Goal: Task Accomplishment & Management: Manage account settings

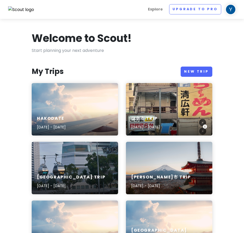
click at [151, 96] on div "[GEOGRAPHIC_DATA] Trip [DATE] - [DATE]" at bounding box center [169, 109] width 87 height 52
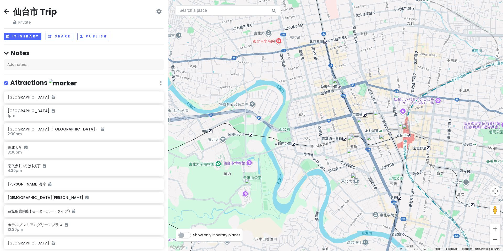
drag, startPoint x: 312, startPoint y: 190, endPoint x: 313, endPoint y: 159, distance: 31.2
click at [248, 159] on div at bounding box center [336, 125] width 336 height 251
click at [17, 33] on button "Itinerary" at bounding box center [22, 37] width 37 height 8
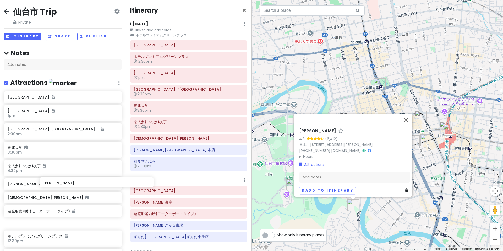
scroll to position [1, 0]
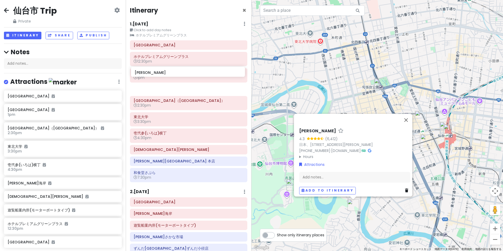
drag, startPoint x: 46, startPoint y: 212, endPoint x: 173, endPoint y: 73, distance: 188.9
click at [173, 73] on div "仙台市 Trip Private Change Dates Make a Copy Delete Trip Go Pro ⚡️ Give Feedback 💡…" at bounding box center [251, 125] width 503 height 251
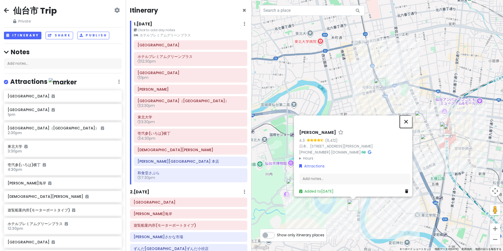
click at [248, 128] on button "閉じる" at bounding box center [406, 121] width 13 height 13
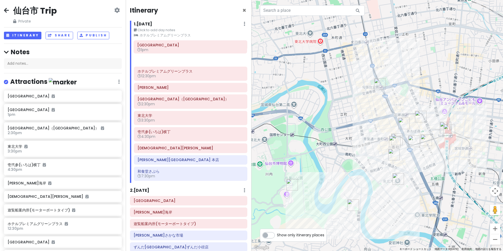
drag, startPoint x: 190, startPoint y: 61, endPoint x: 190, endPoint y: 46, distance: 14.7
click at [190, 46] on div "[GEOGRAPHIC_DATA][GEOGRAPHIC_DATA] 12:30pm [GEOGRAPHIC_DATA] 1pm [PERSON_NAME][…" at bounding box center [190, 111] width 121 height 143
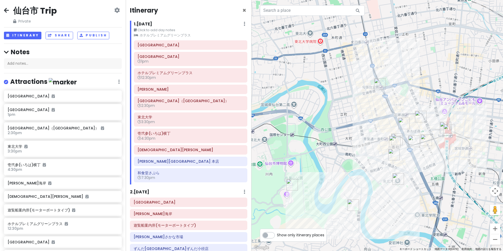
scroll to position [144, 0]
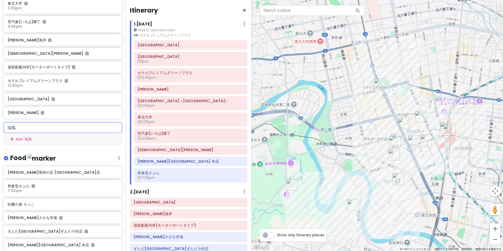
type input "瑞"
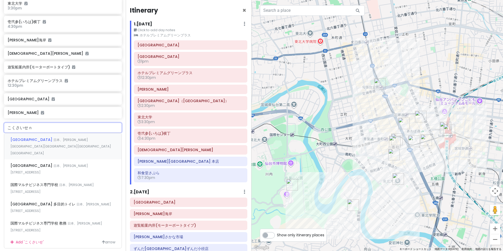
type input "こくさいせん"
click at [44, 138] on span "日本、[PERSON_NAME][GEOGRAPHIC_DATA][GEOGRAPHIC_DATA][GEOGRAPHIC_DATA][GEOGRAPHIC_…" at bounding box center [60, 147] width 101 height 18
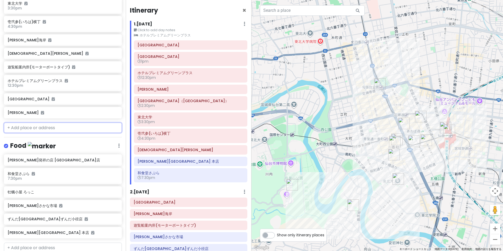
scroll to position [146, 0]
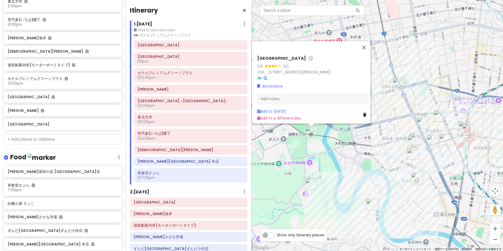
drag, startPoint x: 328, startPoint y: 133, endPoint x: 307, endPoint y: 132, distance: 20.2
click at [248, 132] on img "国際センター駅前" at bounding box center [312, 132] width 12 height 12
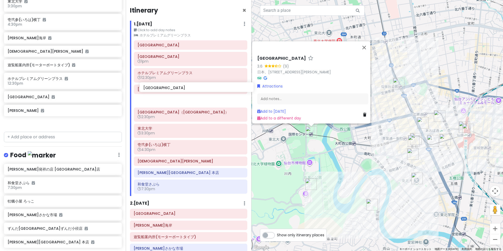
drag, startPoint x: 46, startPoint y: 78, endPoint x: 180, endPoint y: 89, distance: 135.2
click at [180, 89] on div "仙台市 Trip Private Change Dates Make a Copy Delete Trip Go Pro ⚡️ Give Feedback 💡…" at bounding box center [251, 125] width 503 height 251
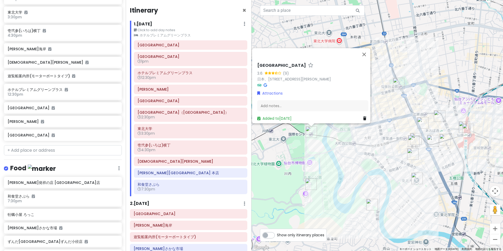
scroll to position [135, 0]
click at [244, 182] on icon at bounding box center [243, 184] width 3 height 4
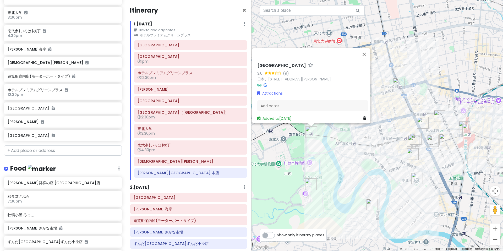
type input "餅"
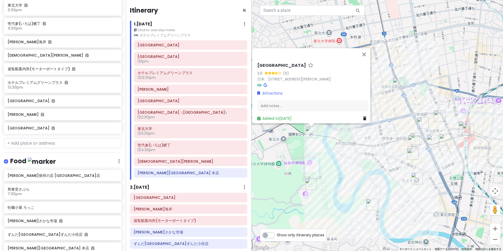
scroll to position [143, 0]
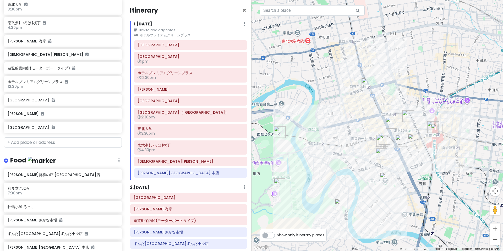
type input "蔵之[PERSON_NAME]ばｎ"
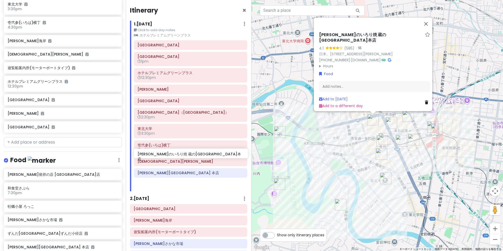
drag, startPoint x: 96, startPoint y: 190, endPoint x: 226, endPoint y: 154, distance: 135.0
click at [226, 154] on div "仙台市 Trip Private Change Dates Make a Copy Delete Trip Go Pro ⚡️ Give Feedback 💡…" at bounding box center [251, 125] width 503 height 251
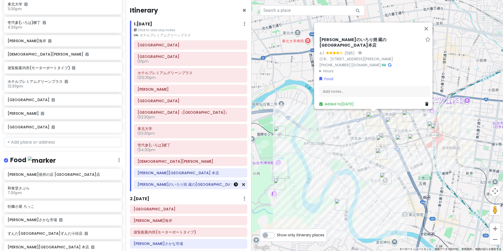
click at [238, 182] on icon at bounding box center [236, 184] width 4 height 4
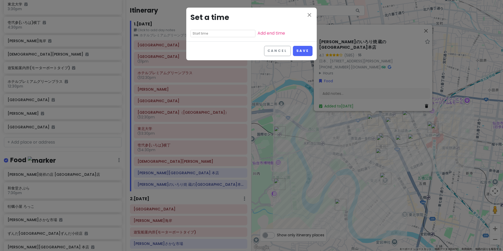
click at [204, 30] on input "text" at bounding box center [223, 33] width 65 height 7
click at [225, 40] on li "pm" at bounding box center [226, 40] width 14 height 6
type input "10:20 pm"
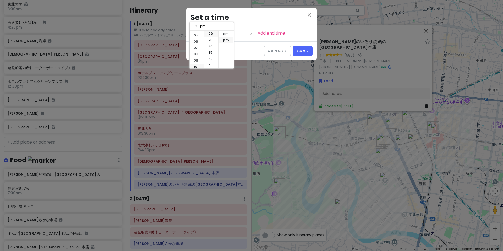
scroll to position [27, 0]
click at [198, 51] on li "07" at bounding box center [197, 51] width 14 height 6
type input "7:20 pm"
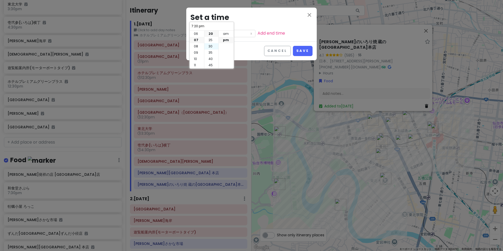
click at [212, 47] on li "30" at bounding box center [211, 46] width 14 height 6
type input "7:30 pm"
click at [248, 46] on button "Save" at bounding box center [303, 51] width 20 height 10
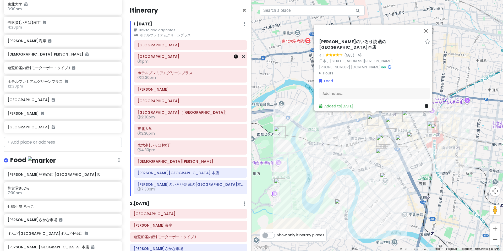
click at [238, 55] on icon at bounding box center [236, 57] width 4 height 4
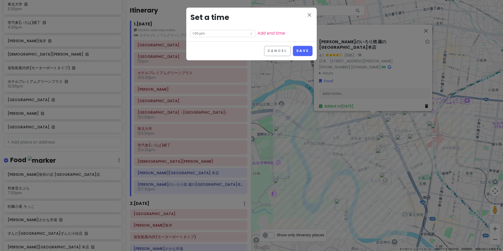
click at [209, 30] on input "1:00 pm" at bounding box center [223, 33] width 65 height 7
click at [229, 41] on li "pm" at bounding box center [226, 40] width 14 height 6
click at [222, 35] on li "am" at bounding box center [226, 34] width 14 height 6
type input "1:00 am"
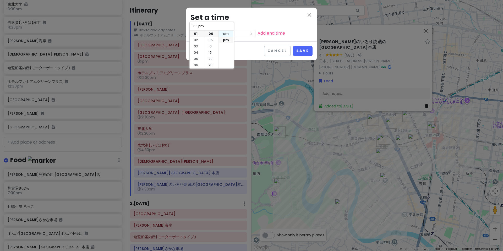
type input "1:00 am"
click at [198, 34] on li "12" at bounding box center [197, 34] width 14 height 6
type input "12:00 am"
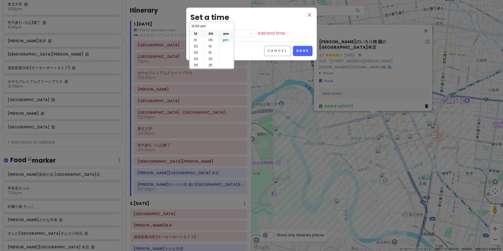
click at [226, 41] on li "pm" at bounding box center [226, 40] width 14 height 6
type input "12:00 pm"
click at [248, 46] on button "Save" at bounding box center [303, 51] width 20 height 10
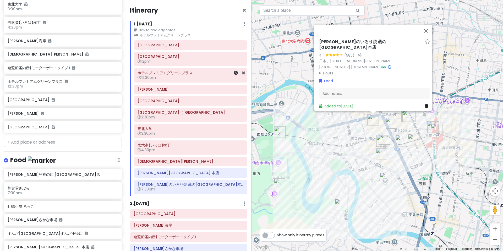
click at [149, 75] on span "12:30pm" at bounding box center [147, 77] width 18 height 5
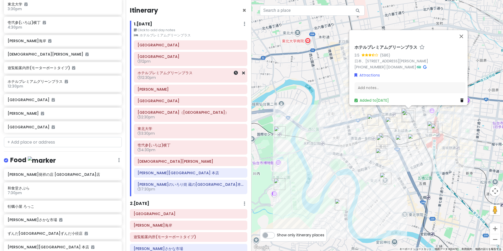
click at [149, 75] on span "12:30pm" at bounding box center [147, 77] width 18 height 5
click at [238, 70] on link at bounding box center [236, 73] width 4 height 6
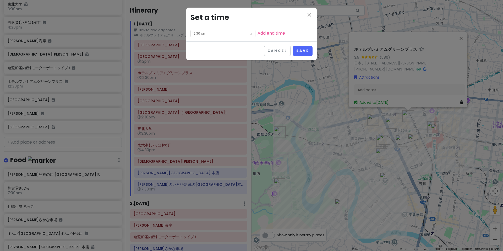
click at [218, 30] on input "12:30 pm" at bounding box center [223, 33] width 65 height 7
click at [199, 39] on li "01" at bounding box center [197, 40] width 14 height 6
type input "1:30 pm"
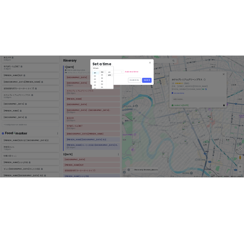
scroll to position [6, 0]
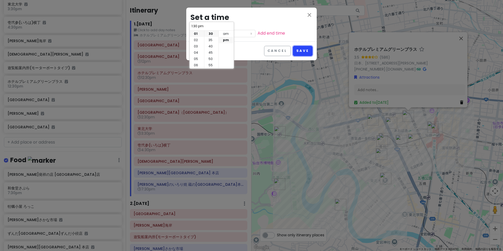
click at [248, 46] on button "Save" at bounding box center [303, 51] width 20 height 10
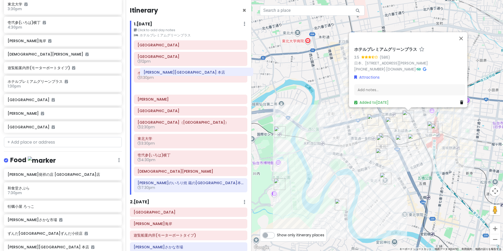
drag, startPoint x: 162, startPoint y: 151, endPoint x: 168, endPoint y: 75, distance: 76.5
click at [168, 75] on div "[GEOGRAPHIC_DATA] [GEOGRAPHIC_DATA] 12pm ホテル[GEOGRAPHIC_DATA] 1:30pm [PERSON_NA…" at bounding box center [190, 117] width 121 height 154
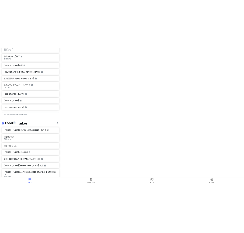
scroll to position [130, 0]
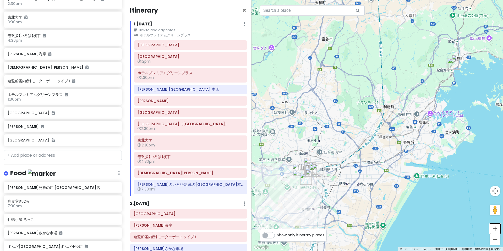
click at [248, 228] on button "ズームイン" at bounding box center [495, 229] width 10 height 10
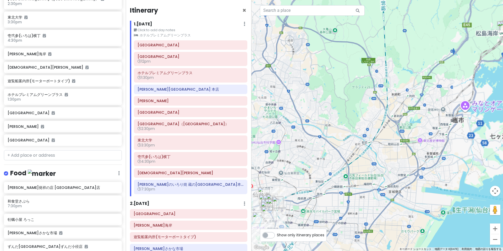
click at [248, 229] on button "ズームイン" at bounding box center [495, 229] width 10 height 10
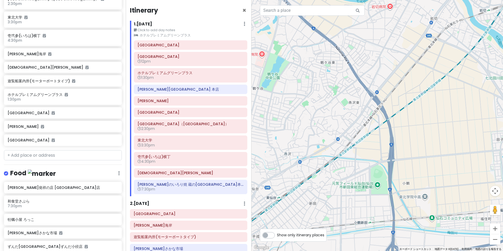
drag, startPoint x: 349, startPoint y: 217, endPoint x: 476, endPoint y: 45, distance: 213.9
click at [248, 18] on div at bounding box center [378, 125] width 252 height 251
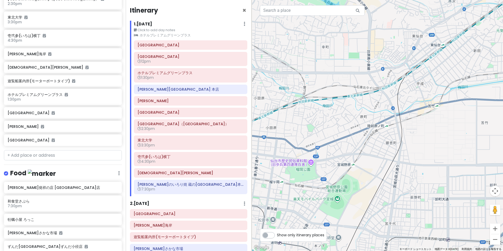
drag, startPoint x: 304, startPoint y: 212, endPoint x: 474, endPoint y: 56, distance: 231.0
click at [248, 56] on div at bounding box center [378, 125] width 252 height 251
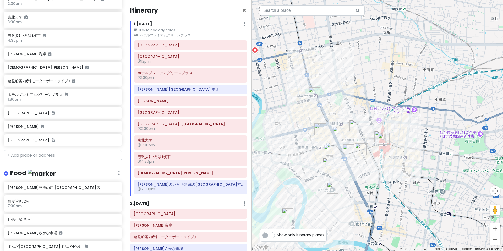
drag, startPoint x: 309, startPoint y: 171, endPoint x: 473, endPoint y: 148, distance: 166.1
click at [248, 148] on div at bounding box center [378, 125] width 252 height 251
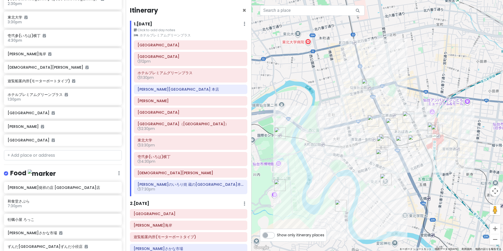
drag, startPoint x: 394, startPoint y: 203, endPoint x: 448, endPoint y: 195, distance: 54.6
click at [248, 195] on div at bounding box center [378, 125] width 252 height 251
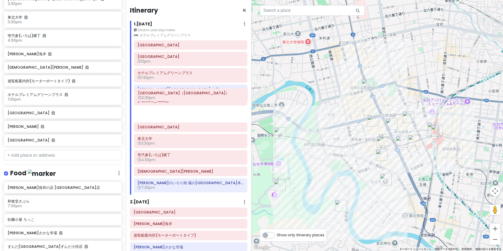
drag, startPoint x: 157, startPoint y: 109, endPoint x: 157, endPoint y: 97, distance: 11.5
click at [157, 97] on div "[GEOGRAPHIC_DATA] [GEOGRAPHIC_DATA] 12pm ホテル[GEOGRAPHIC_DATA] 1:30pm [PERSON_NA…" at bounding box center [190, 117] width 121 height 154
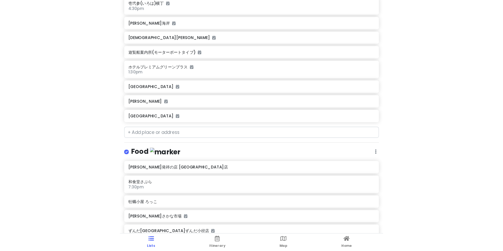
scroll to position [180, 0]
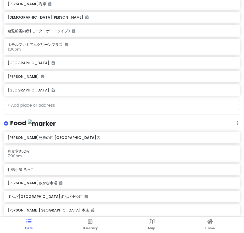
type input "[PERSON_NAME]や"
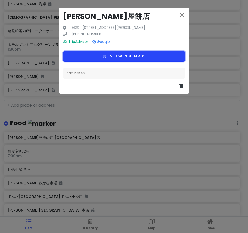
click at [125, 51] on button "View on map" at bounding box center [124, 56] width 122 height 10
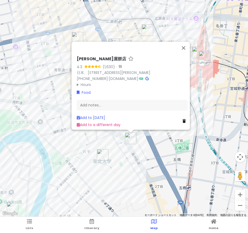
drag, startPoint x: 50, startPoint y: 173, endPoint x: 169, endPoint y: 145, distance: 122.1
click at [169, 145] on div "[PERSON_NAME]屋餅店 4.3 (1,630) · 日本、[STREET_ADDRESS][PERSON_NAME] [PHONE_NUMBER] …" at bounding box center [124, 108] width 248 height 217
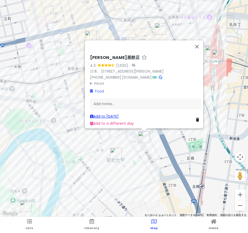
click at [106, 116] on link "Add to [DATE]" at bounding box center [104, 116] width 29 height 5
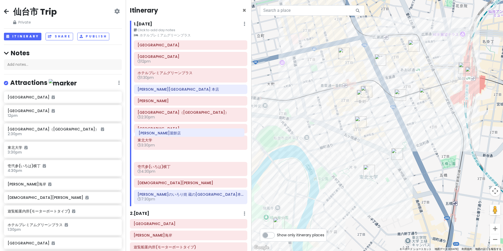
drag, startPoint x: 178, startPoint y: 173, endPoint x: 179, endPoint y: 133, distance: 40.4
click at [179, 133] on div "[GEOGRAPHIC_DATA] [GEOGRAPHIC_DATA] 12pm ホテル[GEOGRAPHIC_DATA] 1:30pm [PERSON_NA…" at bounding box center [190, 123] width 121 height 166
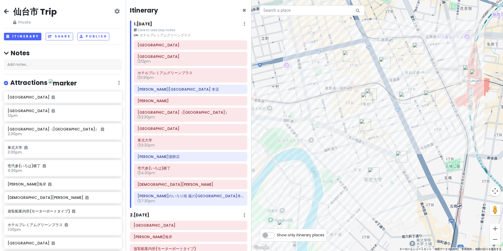
type input "文化横丁"
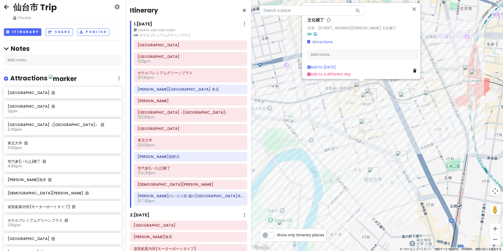
scroll to position [5, 0]
click at [248, 70] on link "Add to [DATE]" at bounding box center [321, 69] width 29 height 5
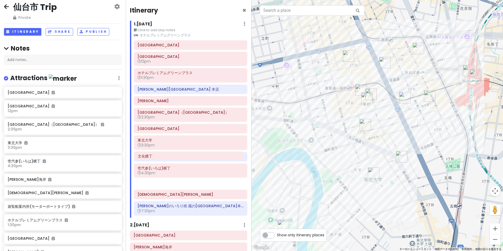
drag, startPoint x: 175, startPoint y: 183, endPoint x: 176, endPoint y: 156, distance: 27.3
click at [176, 156] on div "[GEOGRAPHIC_DATA] [GEOGRAPHIC_DATA] 12pm ホテル[GEOGRAPHIC_DATA] 1:30pm [PERSON_NA…" at bounding box center [190, 128] width 121 height 177
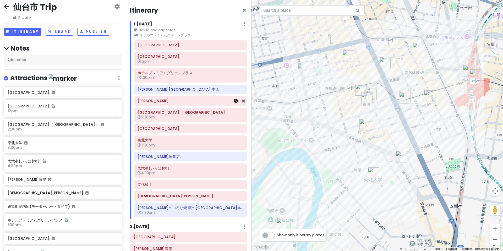
click at [235, 99] on icon at bounding box center [236, 101] width 4 height 4
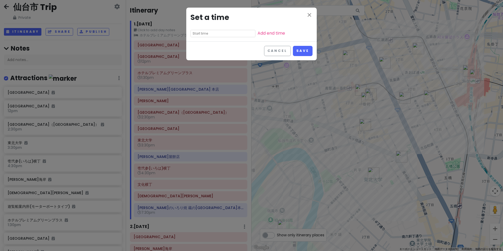
click at [204, 30] on input "text" at bounding box center [223, 33] width 65 height 7
click at [226, 40] on li "pm" at bounding box center [226, 40] width 14 height 6
type input "10:20 pm"
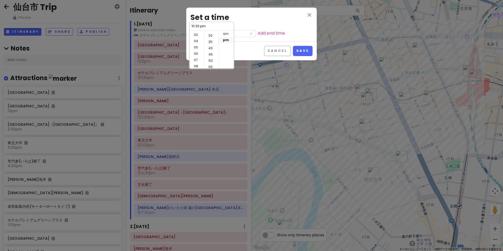
scroll to position [14, 0]
click at [195, 32] on li "02" at bounding box center [197, 32] width 14 height 6
type input "2:20 pm"
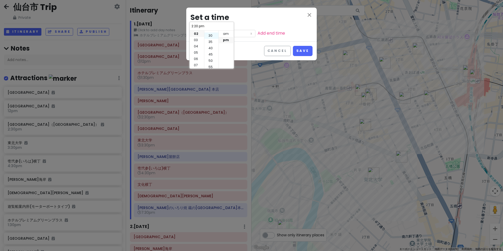
click at [212, 36] on li "30" at bounding box center [211, 36] width 14 height 6
type input "2:30 pm"
click at [248, 46] on button "Save" at bounding box center [303, 51] width 20 height 10
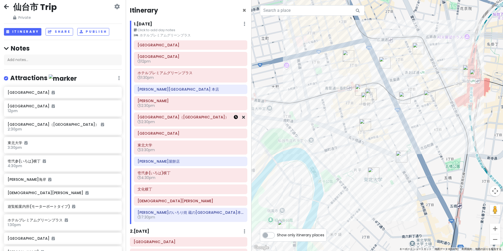
click at [234, 115] on icon at bounding box center [236, 117] width 4 height 4
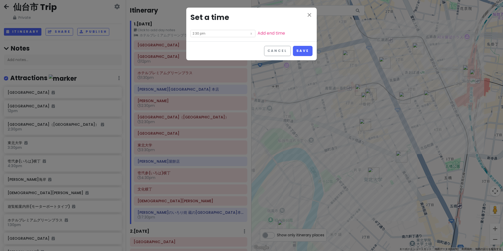
click at [211, 30] on input "2:30 pm" at bounding box center [223, 33] width 65 height 7
click at [197, 47] on li "04" at bounding box center [197, 46] width 14 height 6
type input "4:30 pm"
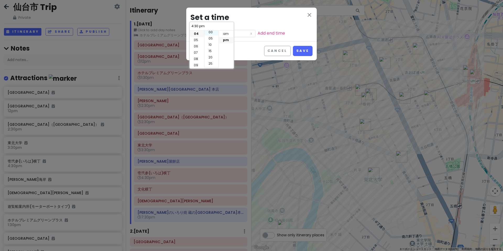
click at [210, 33] on li "00" at bounding box center [211, 32] width 14 height 6
type input "4:00 pm"
click at [197, 34] on li "03" at bounding box center [197, 32] width 14 height 6
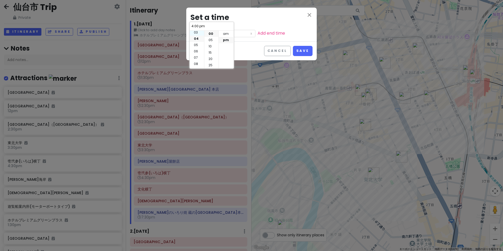
type input "3:00 pm"
click at [248, 46] on button "Save" at bounding box center [303, 51] width 20 height 10
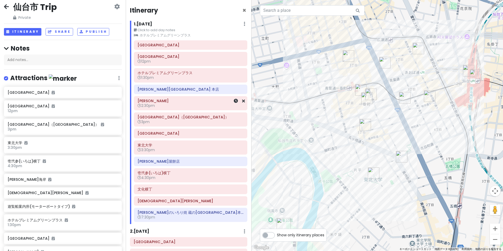
click at [154, 103] on span "2:30pm" at bounding box center [146, 105] width 17 height 5
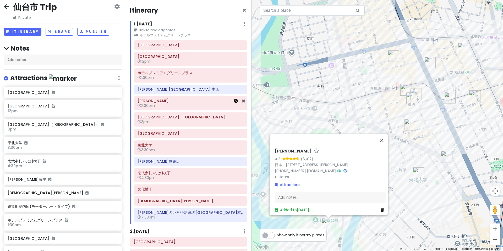
click at [234, 99] on icon at bounding box center [236, 101] width 4 height 4
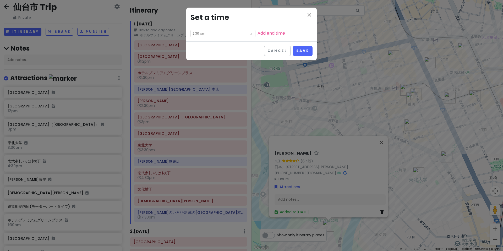
click at [212, 30] on input "2:30 pm" at bounding box center [223, 33] width 65 height 7
click at [211, 34] on li "00" at bounding box center [211, 34] width 14 height 6
type input "2:00 pm"
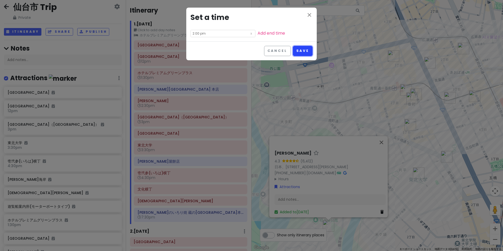
click at [248, 46] on button "Save" at bounding box center [303, 51] width 20 height 10
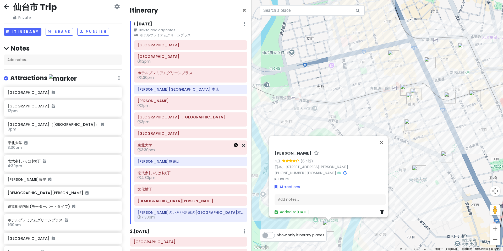
click at [235, 143] on icon at bounding box center [236, 145] width 4 height 4
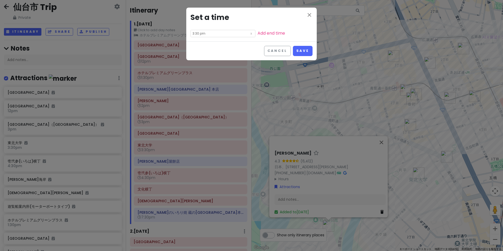
click at [208, 30] on input "3:30 pm" at bounding box center [223, 33] width 65 height 7
click at [198, 39] on li "04" at bounding box center [197, 40] width 14 height 6
type input "4:30 pm"
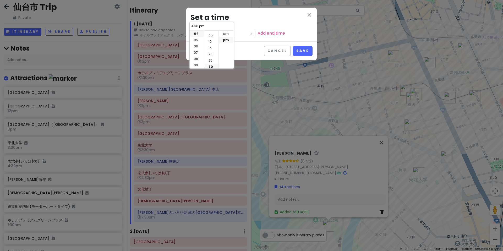
scroll to position [0, 0]
click at [210, 34] on li "00" at bounding box center [211, 34] width 14 height 6
type input "4:00 pm"
click at [248, 46] on button "Save" at bounding box center [303, 51] width 20 height 10
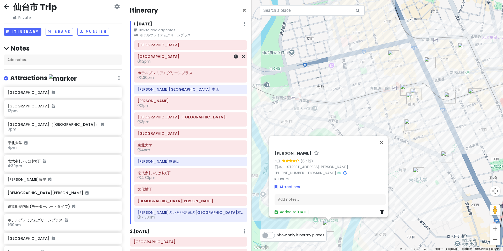
click at [150, 59] on span "12pm" at bounding box center [144, 61] width 13 height 5
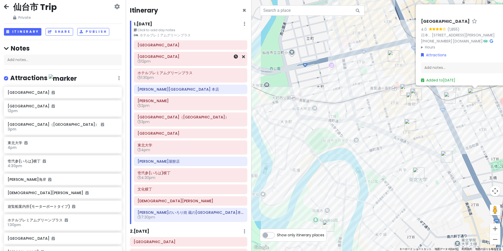
click at [150, 59] on span "12pm" at bounding box center [144, 61] width 13 height 5
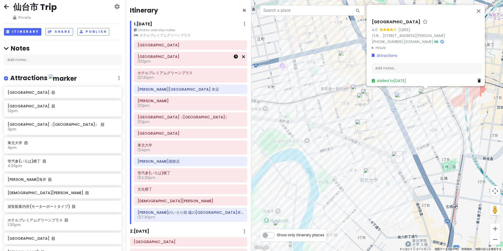
click at [234, 55] on icon at bounding box center [236, 57] width 4 height 4
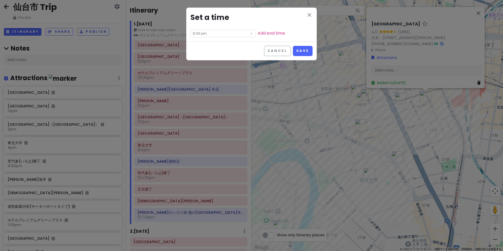
click at [211, 30] on input "12:00 pm" at bounding box center [223, 33] width 65 height 7
click at [229, 34] on li "am" at bounding box center [226, 34] width 14 height 6
type input "12:00 am"
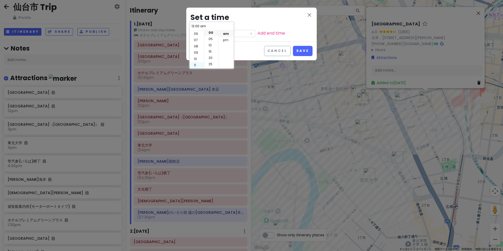
click at [198, 66] on li "11" at bounding box center [197, 65] width 14 height 6
type input "11:00 am"
click at [212, 52] on li "30" at bounding box center [211, 51] width 14 height 6
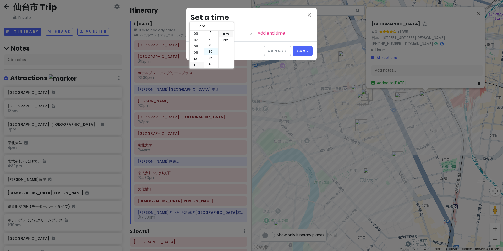
type input "11:30 am"
click at [248, 46] on button "Save" at bounding box center [303, 51] width 20 height 10
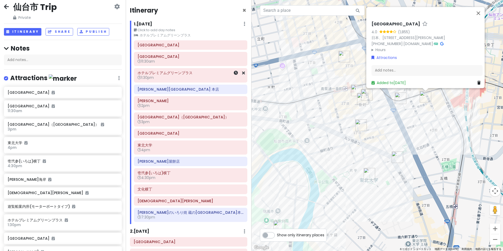
click at [151, 75] on span "1:30pm" at bounding box center [146, 77] width 16 height 5
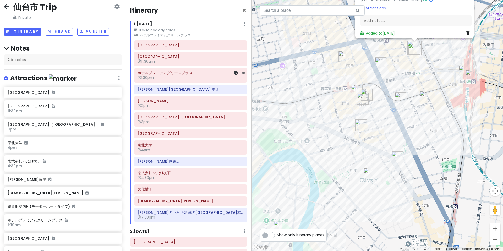
click at [151, 75] on span "1:30pm" at bounding box center [146, 77] width 16 height 5
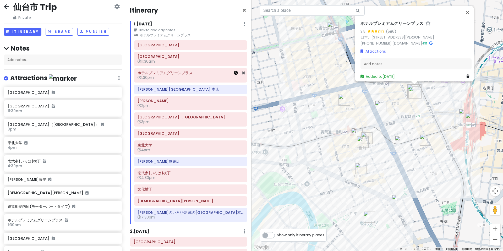
click at [235, 71] on icon at bounding box center [236, 73] width 4 height 4
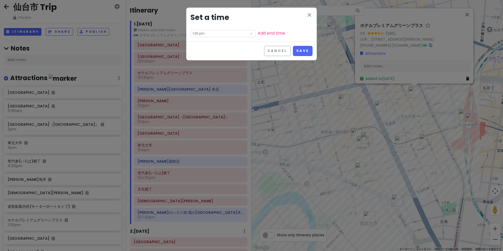
click at [216, 30] on input "1:30 pm" at bounding box center [223, 33] width 65 height 7
click at [212, 34] on li "00" at bounding box center [211, 34] width 14 height 6
type input "1:00 pm"
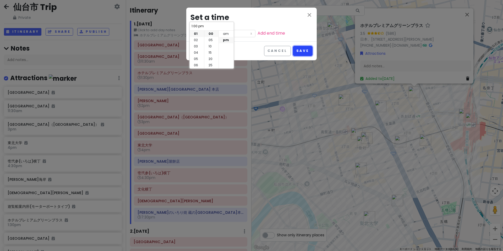
click at [248, 46] on button "Save" at bounding box center [303, 51] width 20 height 10
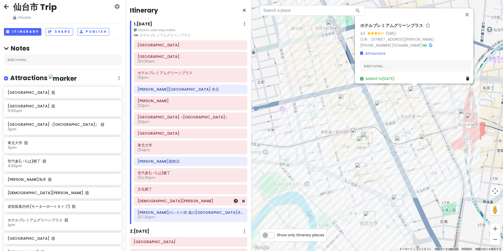
click at [187, 199] on h6 "[DEMOGRAPHIC_DATA][PERSON_NAME]" at bounding box center [191, 201] width 106 height 5
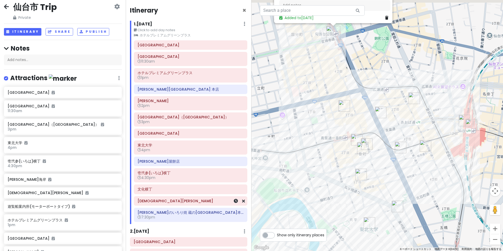
click at [187, 199] on h6 "[DEMOGRAPHIC_DATA][PERSON_NAME]" at bounding box center [191, 201] width 106 height 5
